Goal: Task Accomplishment & Management: Manage account settings

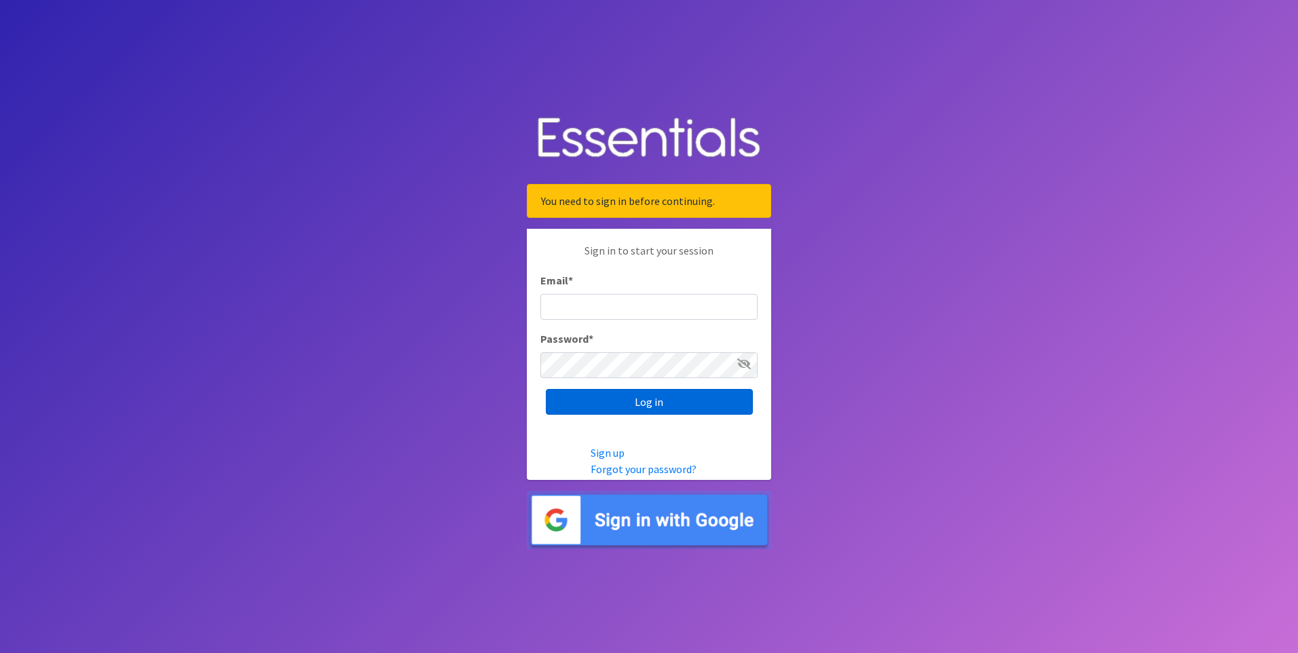
type input "[EMAIL_ADDRESS][DOMAIN_NAME]"
click at [665, 394] on input "Log in" at bounding box center [649, 402] width 207 height 26
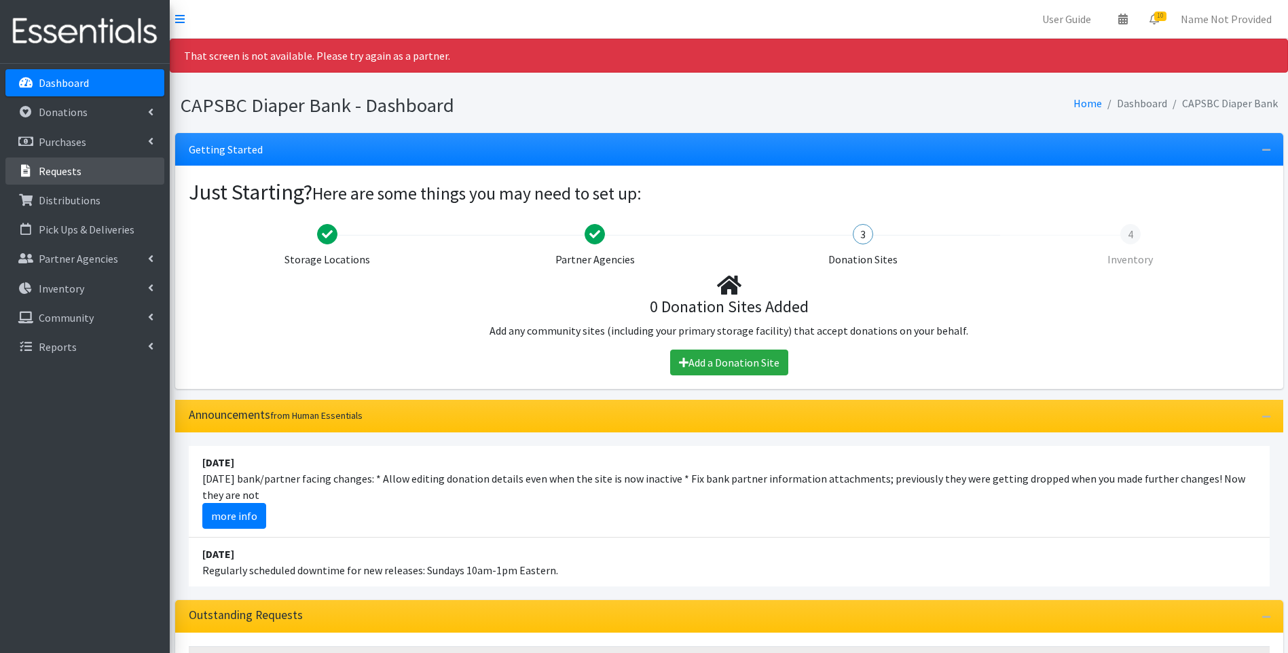
click at [59, 166] on p "Requests" at bounding box center [60, 171] width 43 height 14
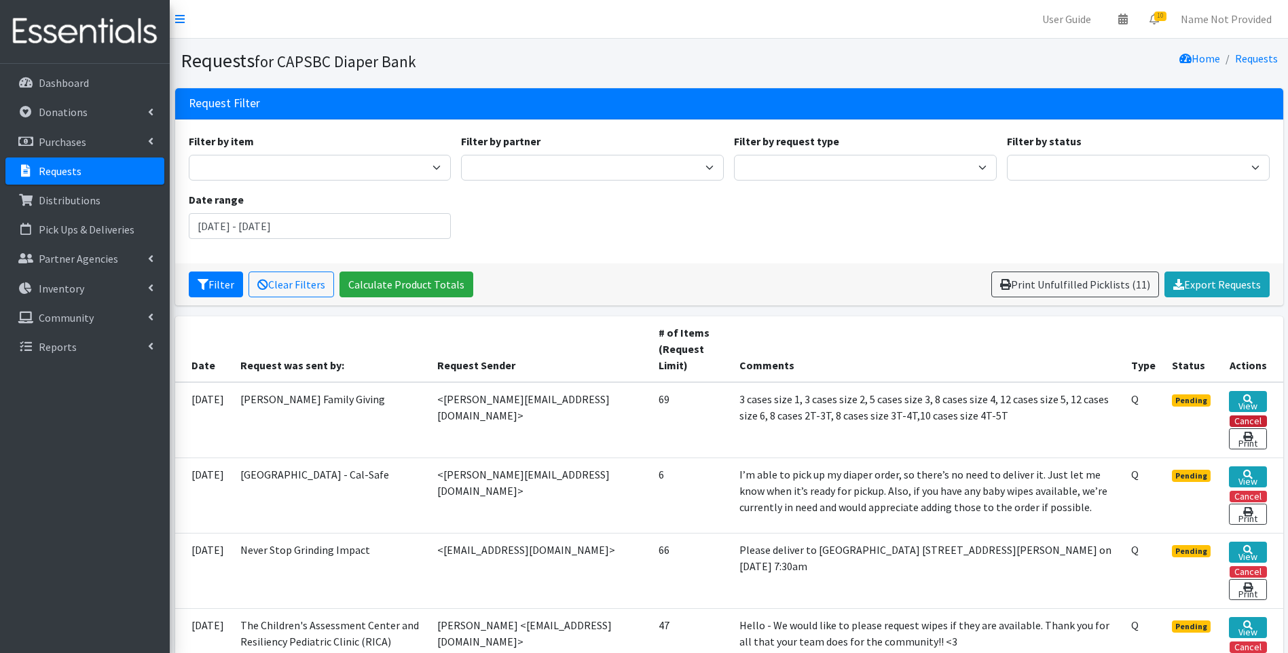
click at [1262, 417] on button "Cancel" at bounding box center [1248, 422] width 37 height 12
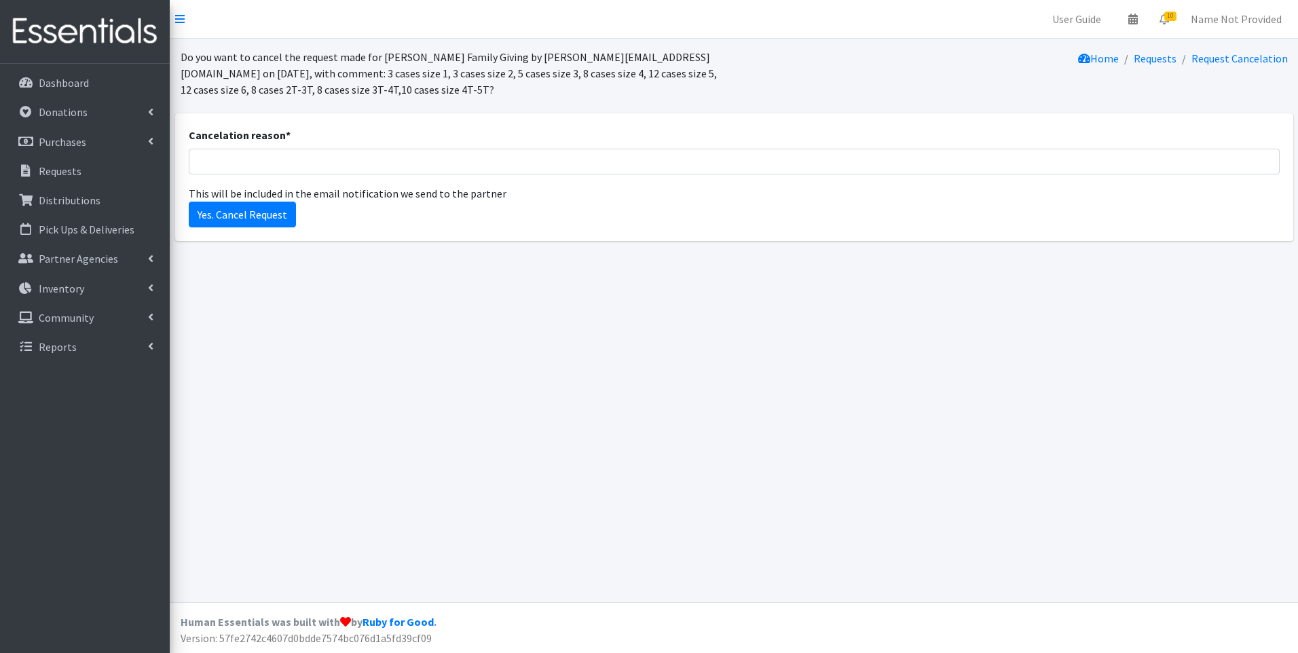
click at [175, 14] on nav "User Guide 0 Pick-ups remaining this week View Calendar 10 10 Requests 0 Partne…" at bounding box center [734, 19] width 1129 height 39
click at [180, 14] on icon at bounding box center [180, 19] width 10 height 11
